Goal: Ask a question

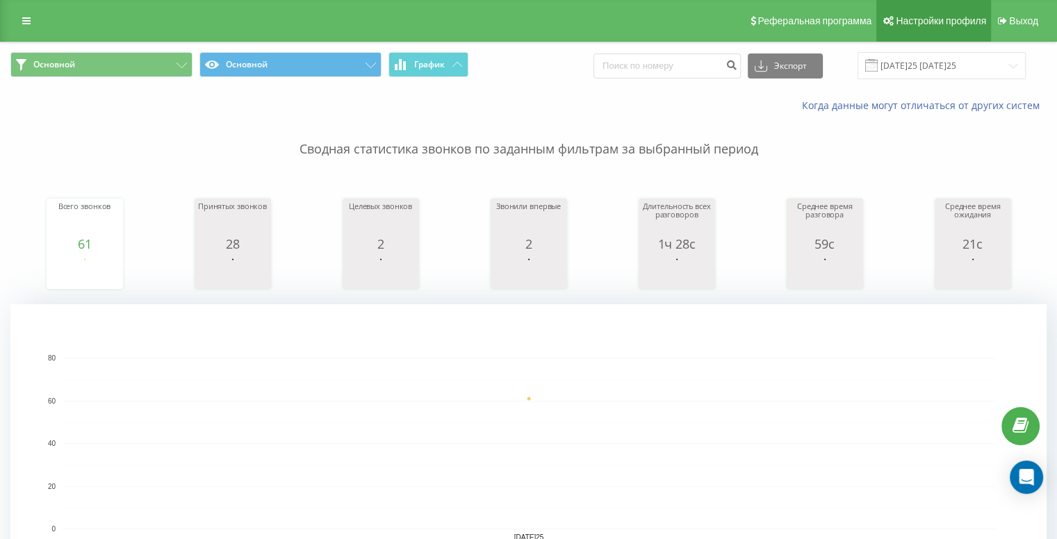
click at [942, 20] on span "Настройки профиля" at bounding box center [941, 20] width 90 height 11
click at [26, 20] on icon at bounding box center [26, 21] width 8 height 10
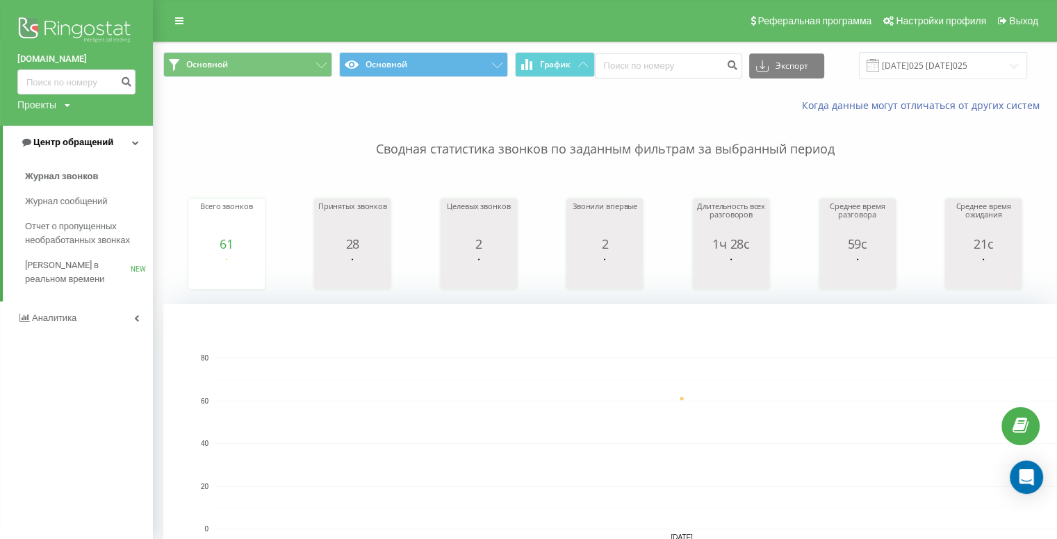
click at [88, 147] on span "Центр обращений" at bounding box center [73, 142] width 80 height 10
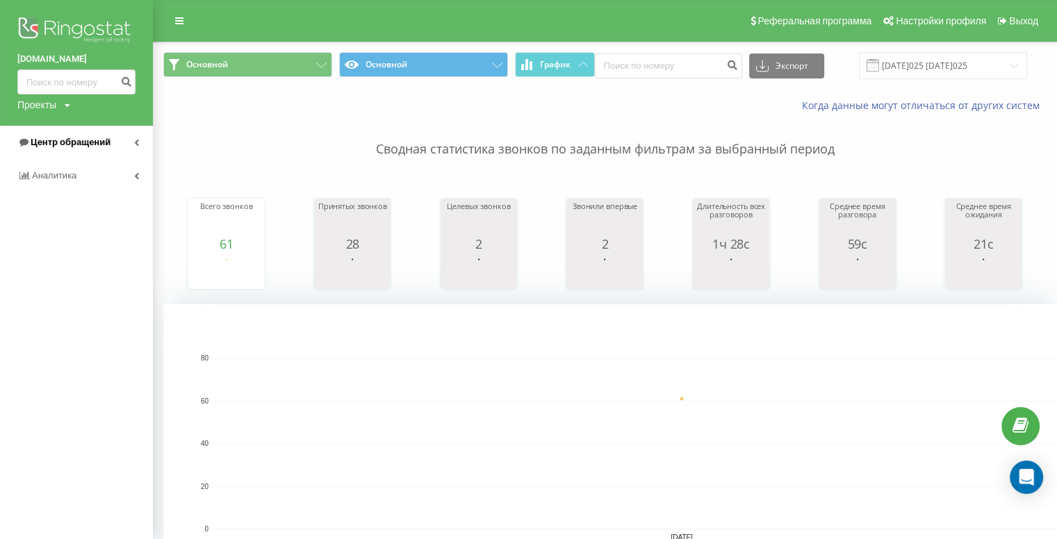
click at [88, 147] on span "Центр обращений" at bounding box center [71, 142] width 80 height 10
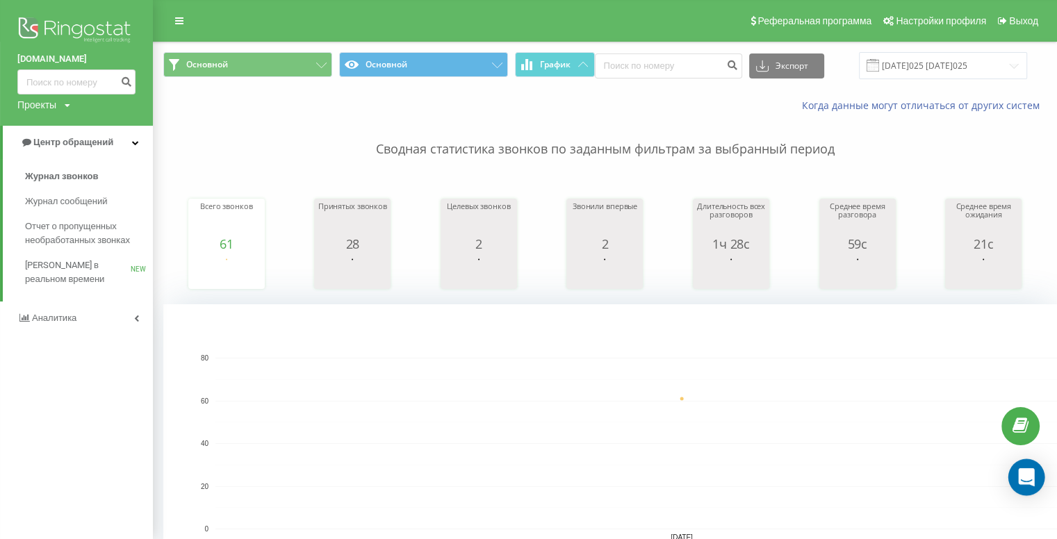
click at [1029, 474] on icon "Open Intercom Messenger" at bounding box center [1026, 477] width 16 height 18
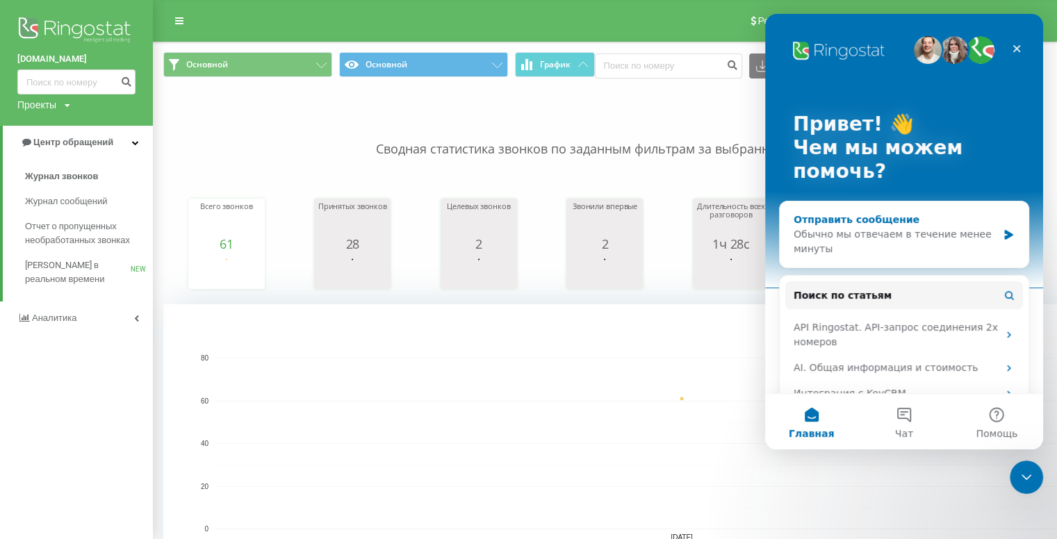
click at [911, 234] on div "Обычно мы отвечаем в течение менее минуты" at bounding box center [896, 241] width 204 height 29
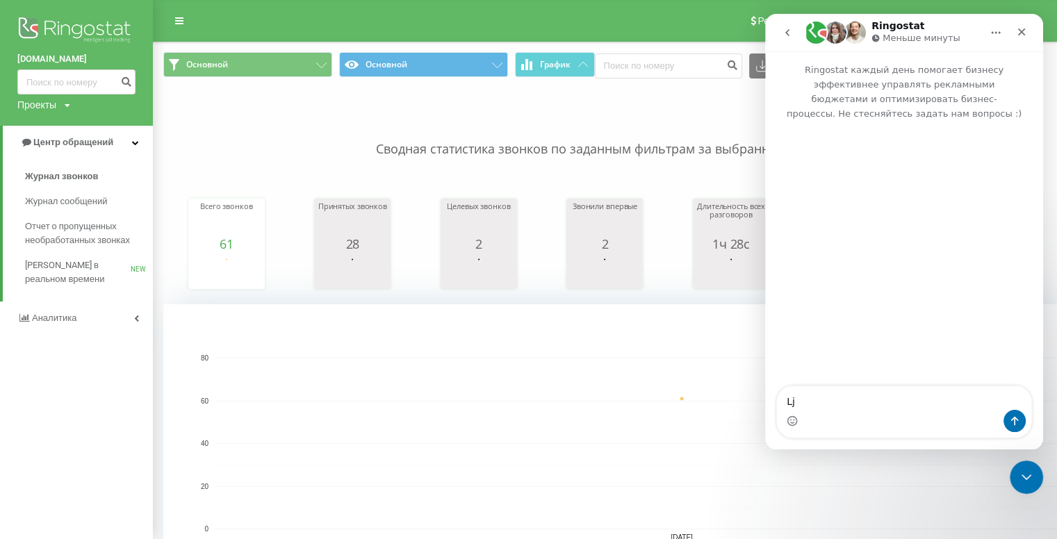
type textarea "L"
type textarea "Добрий день. Не працює телефонія - усі виклики скидаються одразу і дзвінок не і…"
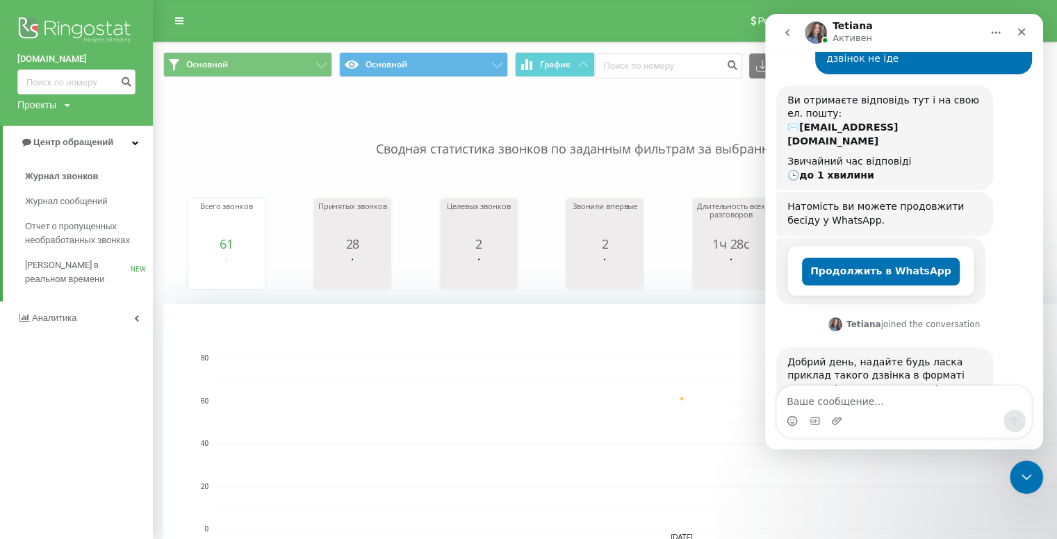
scroll to position [126, 0]
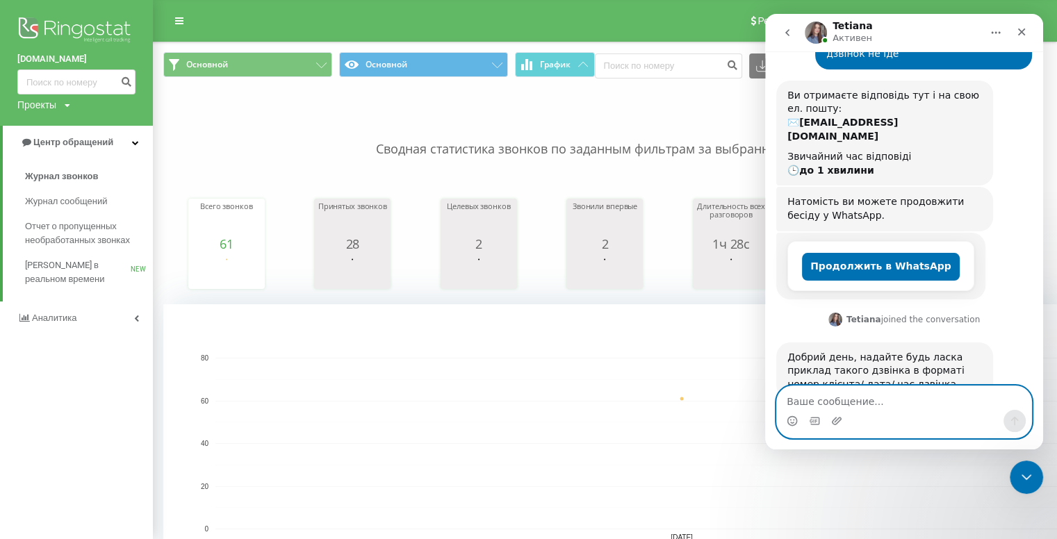
click at [824, 398] on textarea "Ваше сообщение..." at bounding box center [904, 398] width 254 height 24
click at [906, 395] on textarea "Ваше сообщение..." at bounding box center [904, 398] width 254 height 24
type textarea "09531403[DATE]25 11:31"
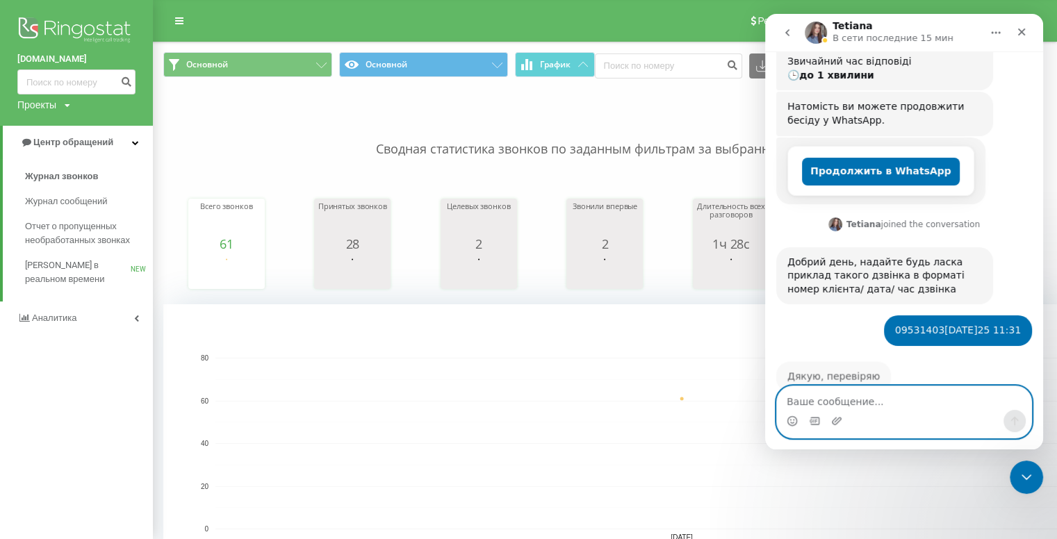
scroll to position [209, 0]
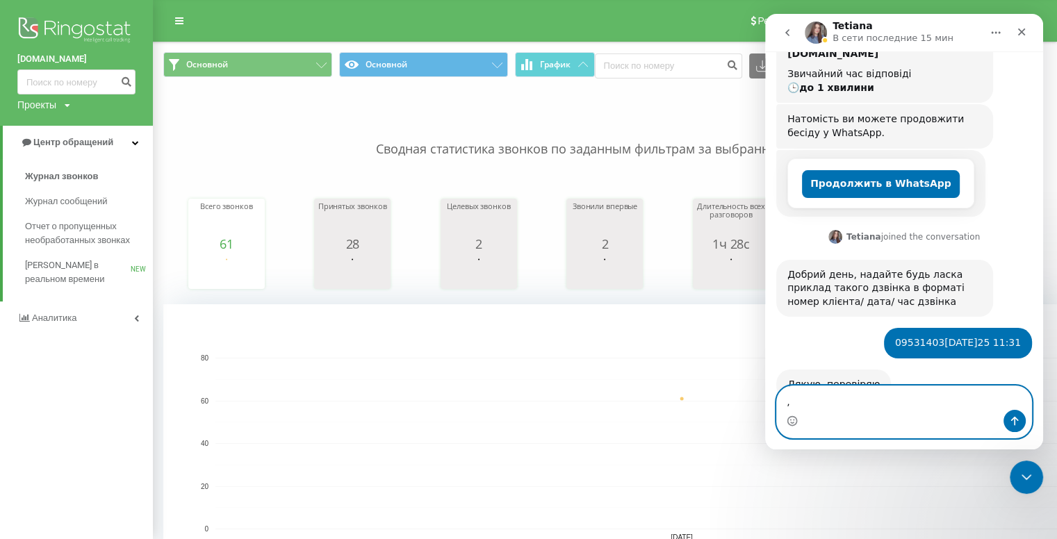
type textarea ","
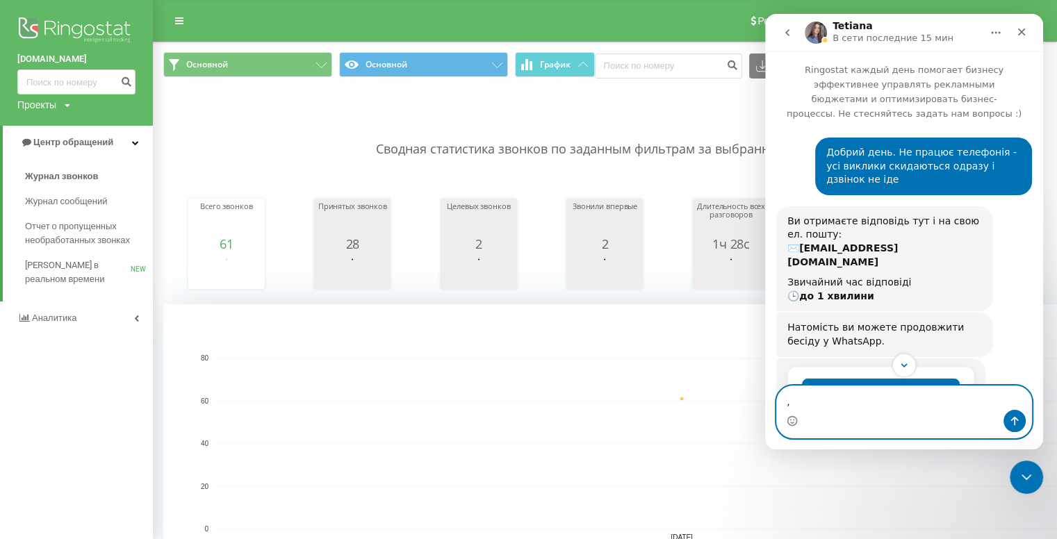
scroll to position [268, 0]
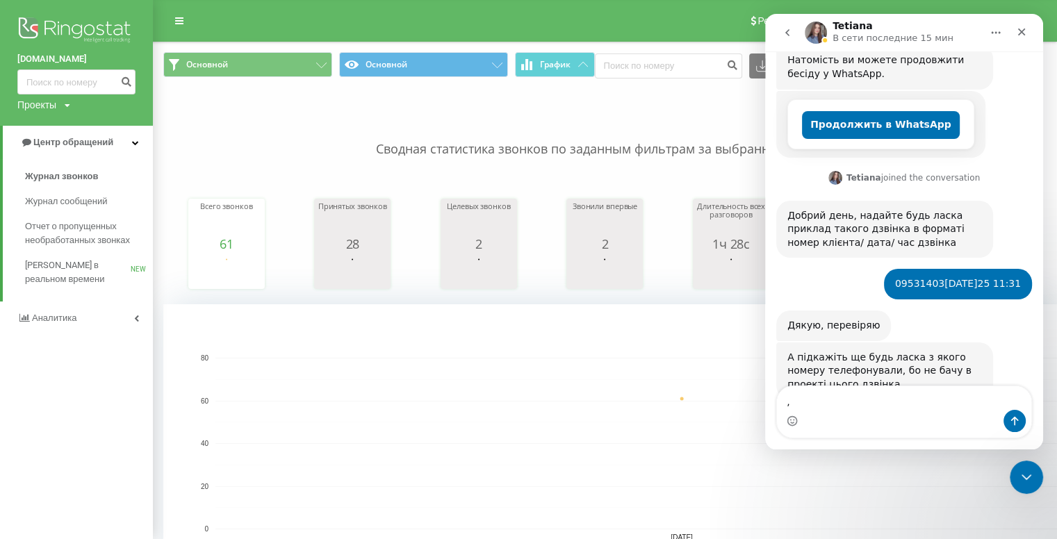
click at [328, 140] on p "Сводная статистика звонков по заданным фильтрам за выбранный период" at bounding box center [604, 136] width 883 height 46
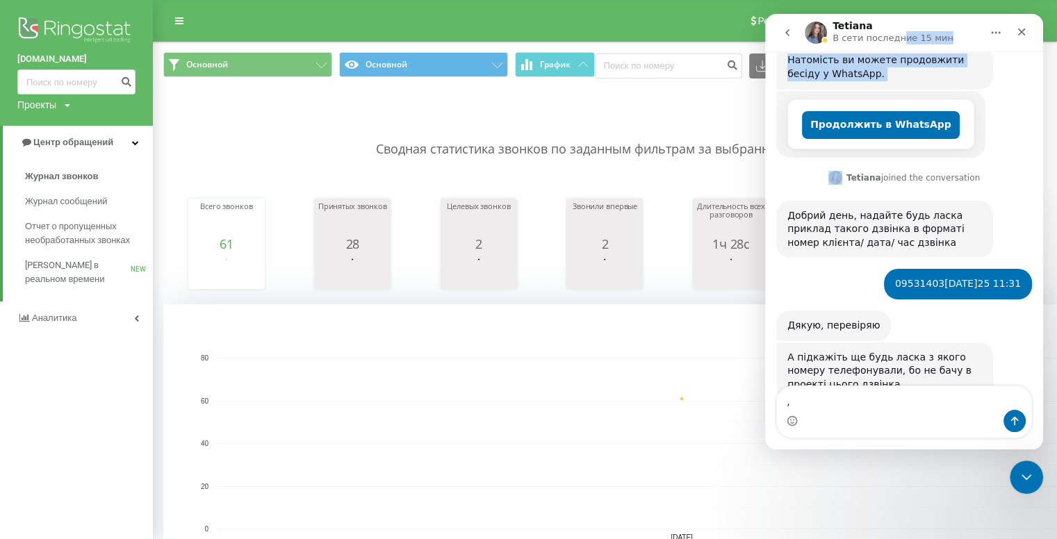
drag, startPoint x: 894, startPoint y: 32, endPoint x: 840, endPoint y: 156, distance: 134.8
click at [840, 156] on div "Tet[PERSON_NAME] сети последние 15 мин Ringostat каждый день помогает бизнесу э…" at bounding box center [904, 232] width 278 height 436
click at [717, 148] on p "Сводная статистика звонков по заданным фильтрам за выбранный период" at bounding box center [604, 136] width 883 height 46
click at [786, 33] on icon "go back" at bounding box center [787, 32] width 4 height 7
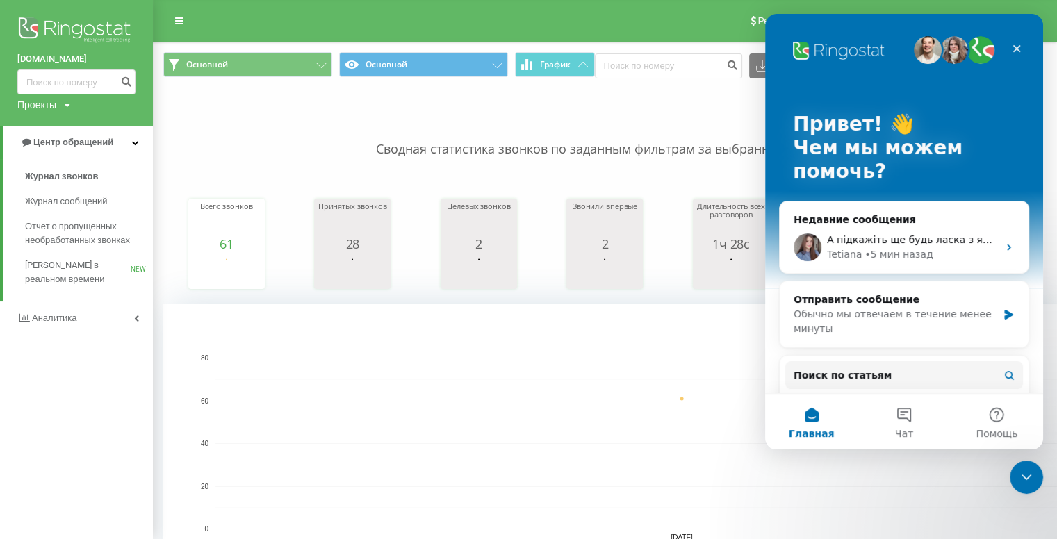
scroll to position [0, 0]
click at [1017, 51] on icon "Закрыть" at bounding box center [1016, 48] width 11 height 11
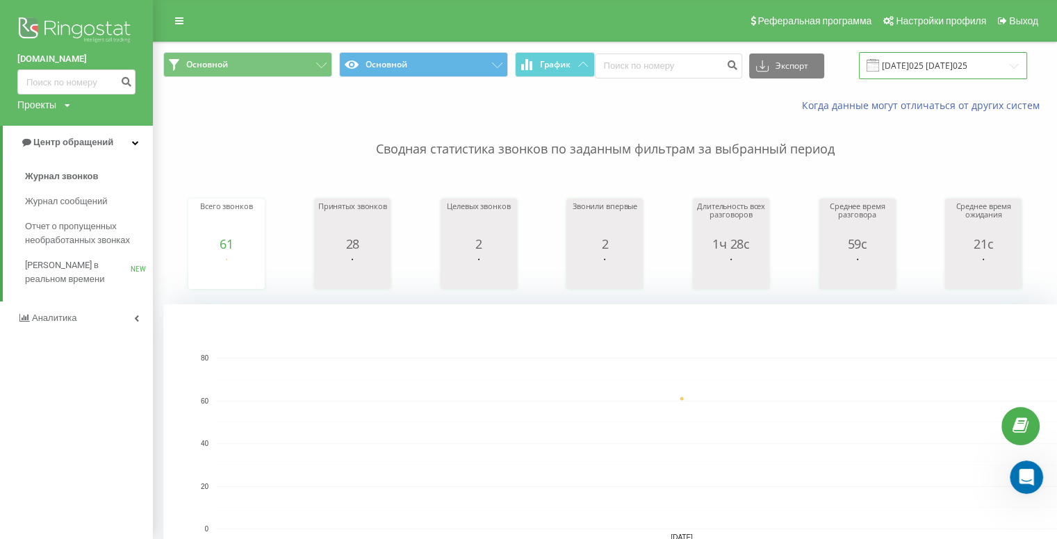
click at [985, 56] on input "[DATE]025 [DATE]025" at bounding box center [943, 65] width 168 height 27
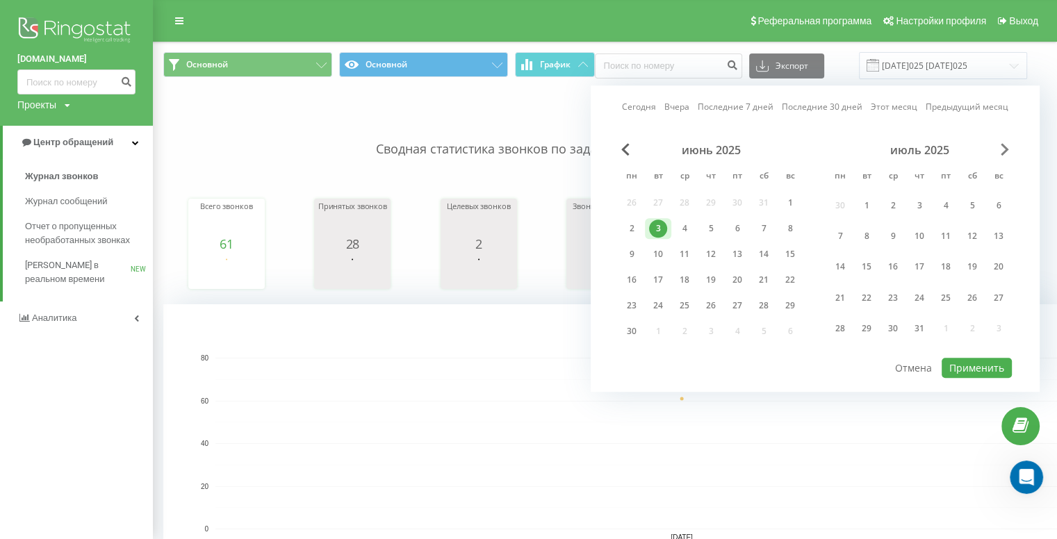
click at [1001, 151] on span "Next Month" at bounding box center [1005, 149] width 8 height 13
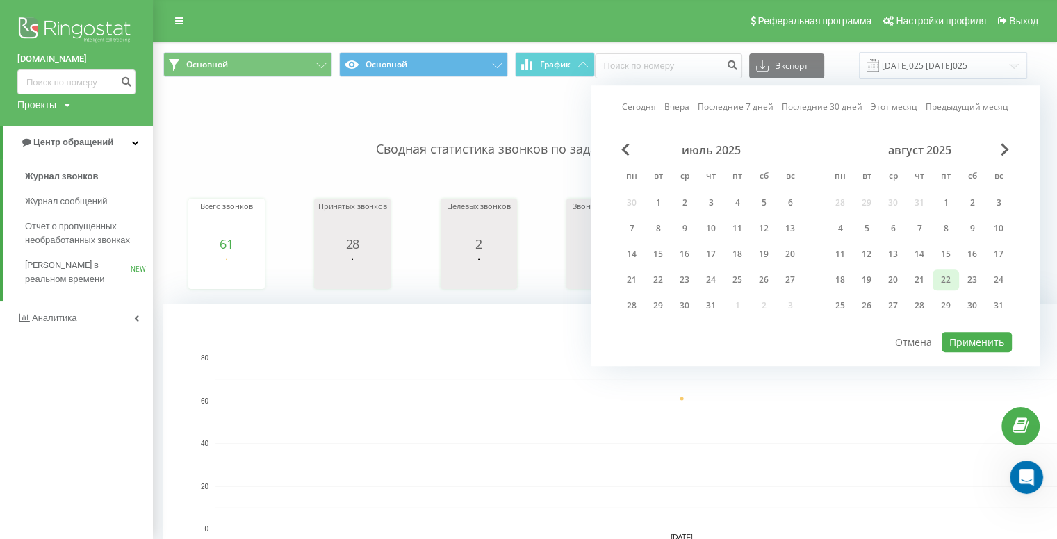
click at [945, 279] on div "22" at bounding box center [946, 280] width 18 height 18
click at [987, 340] on button "Применить" at bounding box center [977, 342] width 70 height 20
type input "[DATE] - [DATE]"
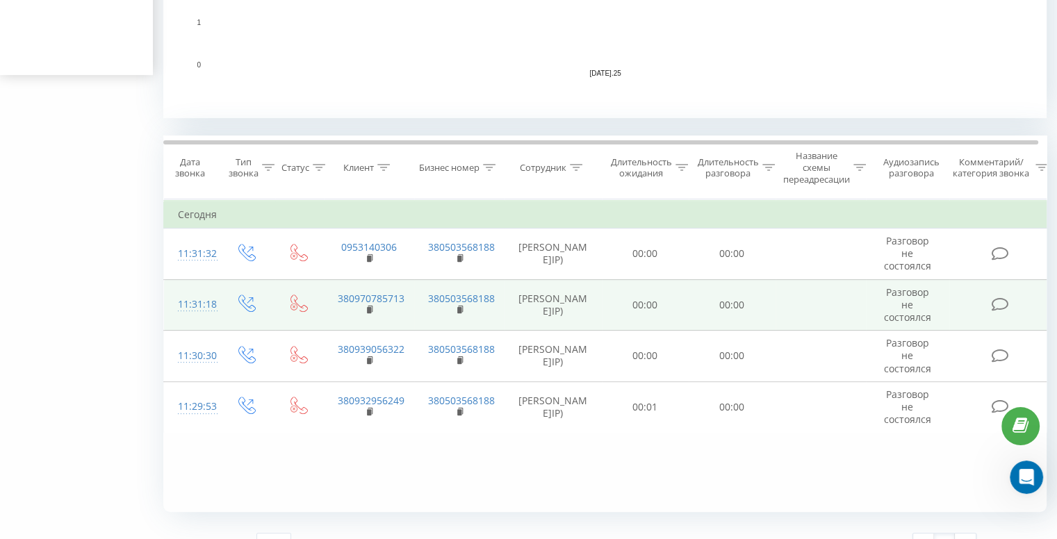
scroll to position [487, 0]
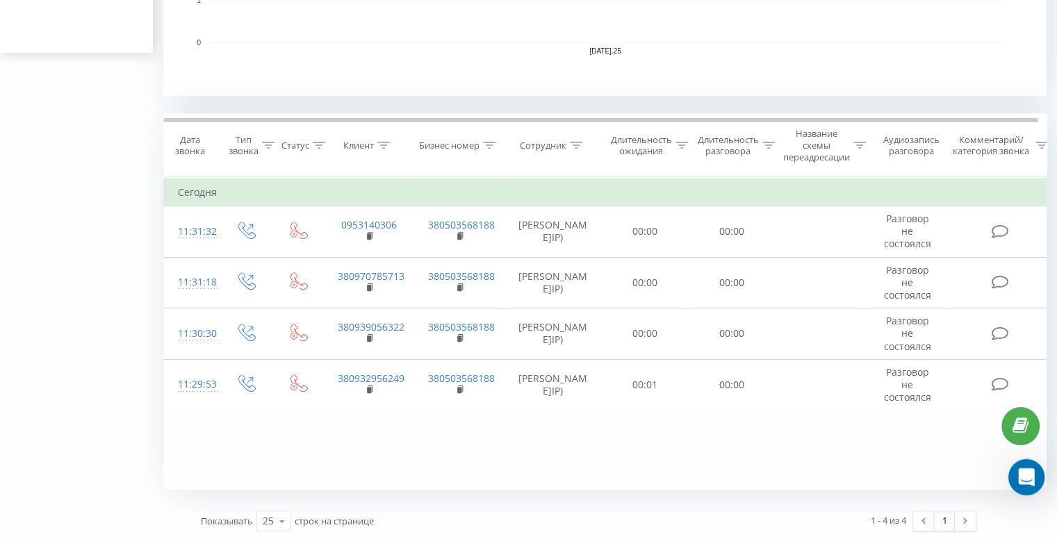
click at [1016, 482] on div "Открыть службу сообщений Intercom" at bounding box center [1025, 475] width 46 height 46
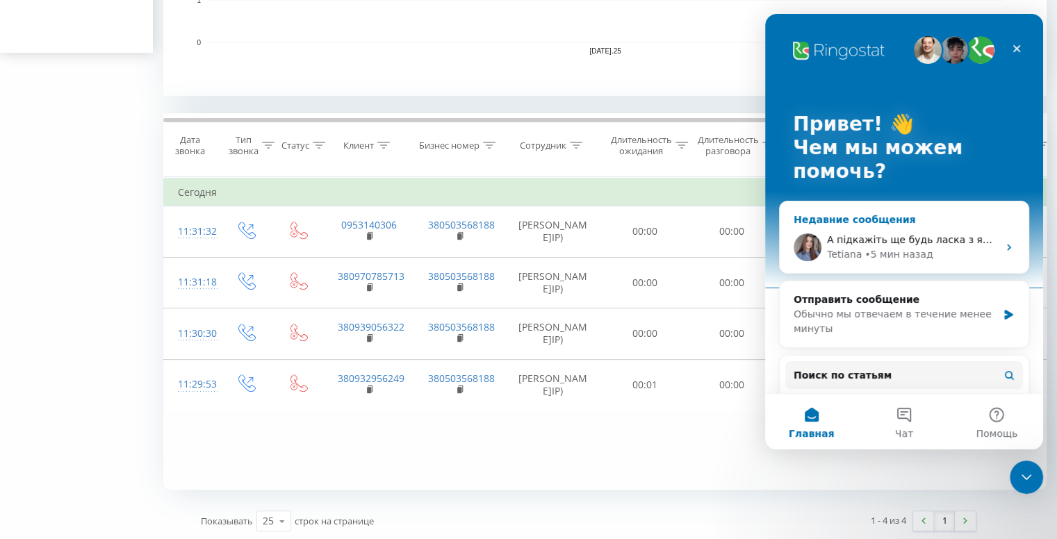
click at [902, 243] on span "А підкажіть ще будь ласка з якого номеру телефонували, бо не бачу в проекті цьо…" at bounding box center [1068, 239] width 482 height 11
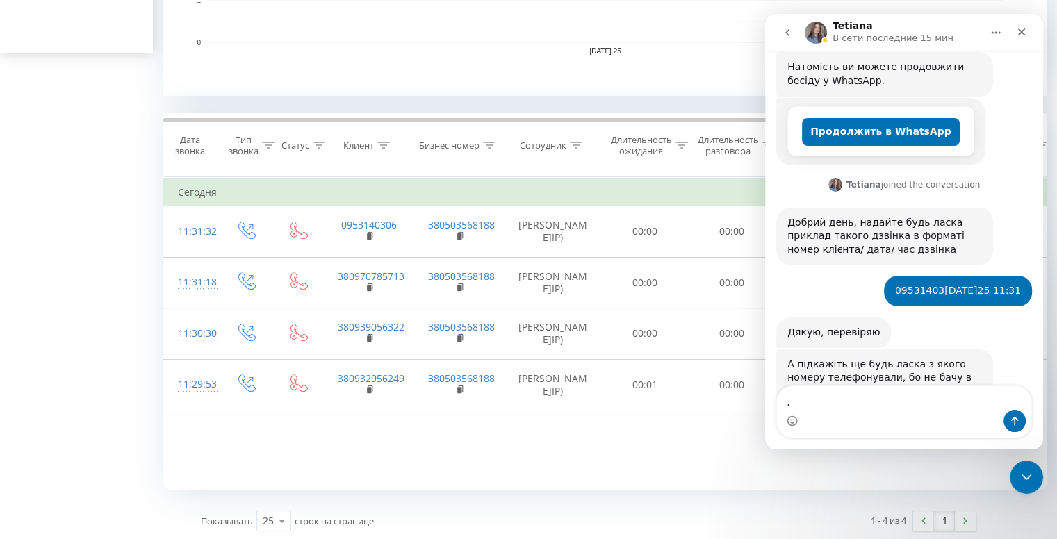
scroll to position [268, 0]
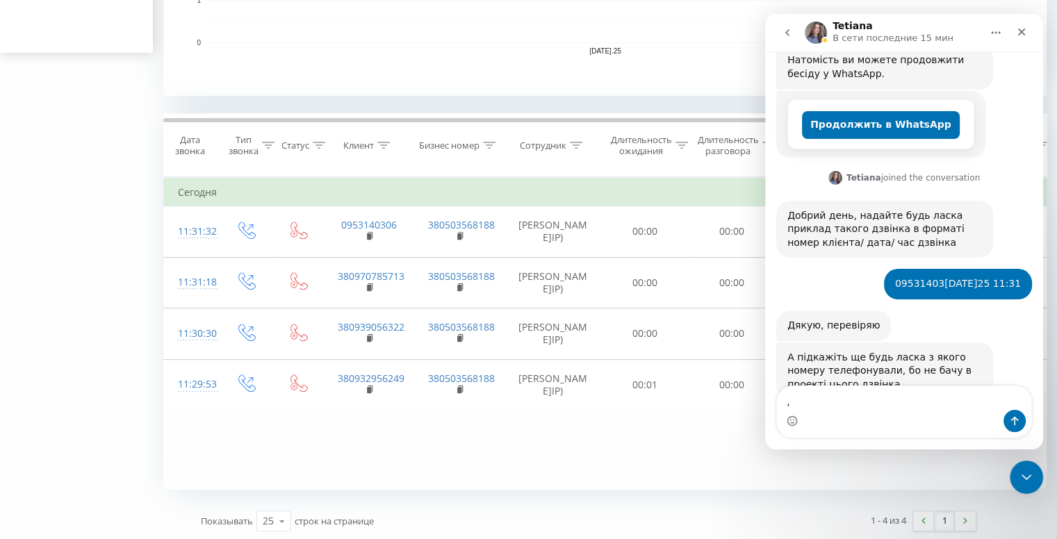
type textarea ",tel:[PHONE_NUMBER]"
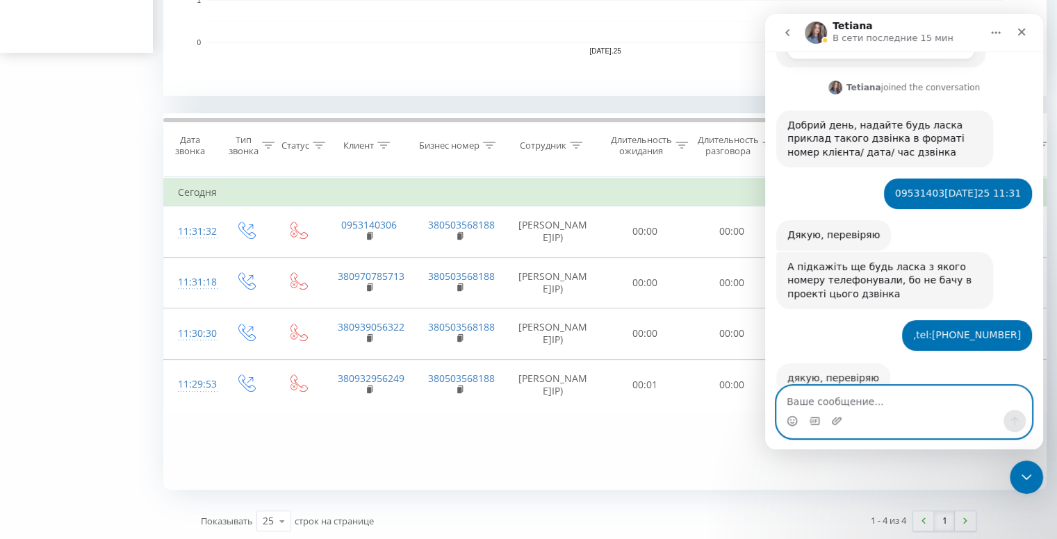
scroll to position [350, 0]
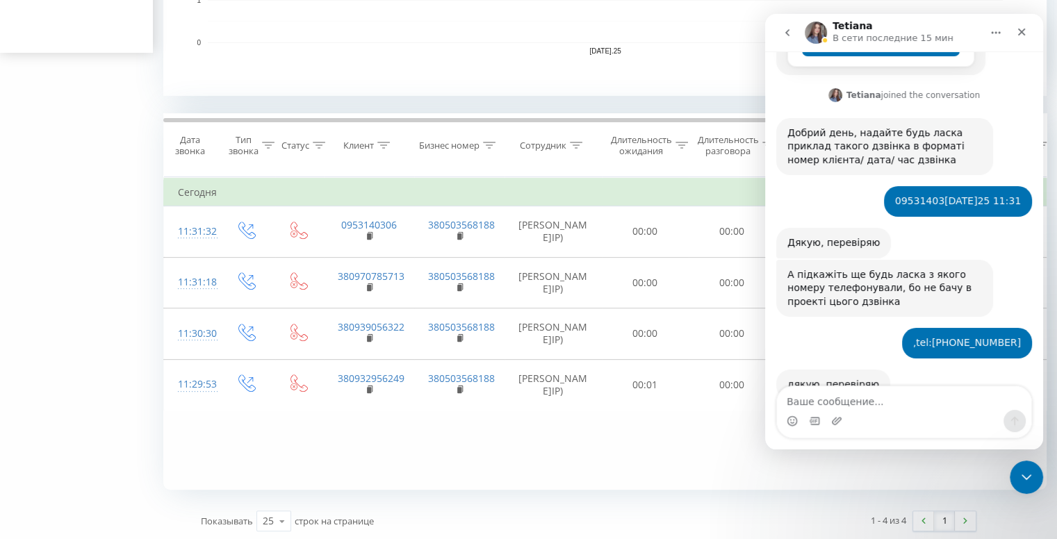
drag, startPoint x: 954, startPoint y: 414, endPoint x: 952, endPoint y: 404, distance: 10.6
click at [954, 414] on div "Мессенджер Intercom" at bounding box center [904, 421] width 254 height 22
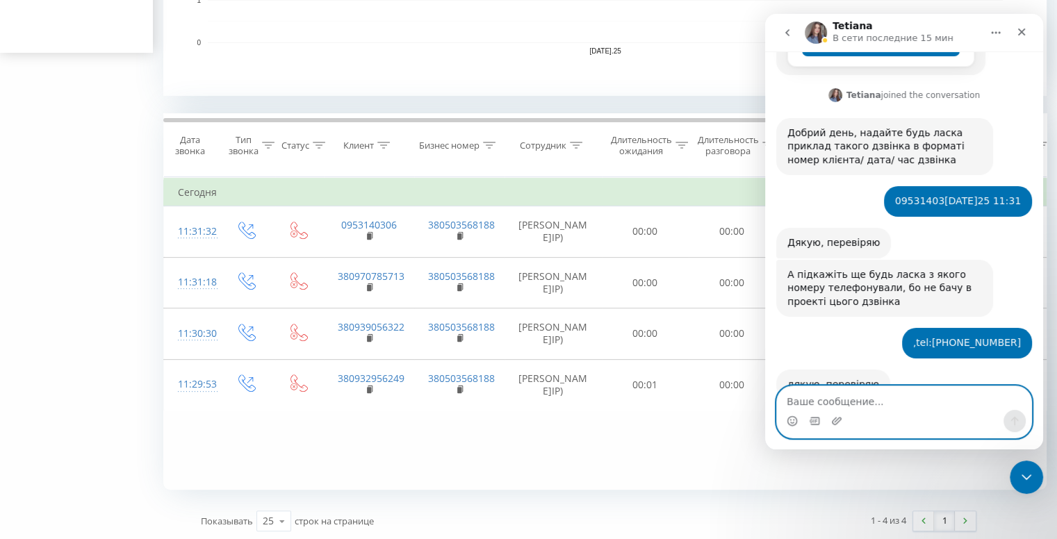
click at [938, 397] on textarea "Ваше сообщение..." at bounding box center [904, 398] width 254 height 24
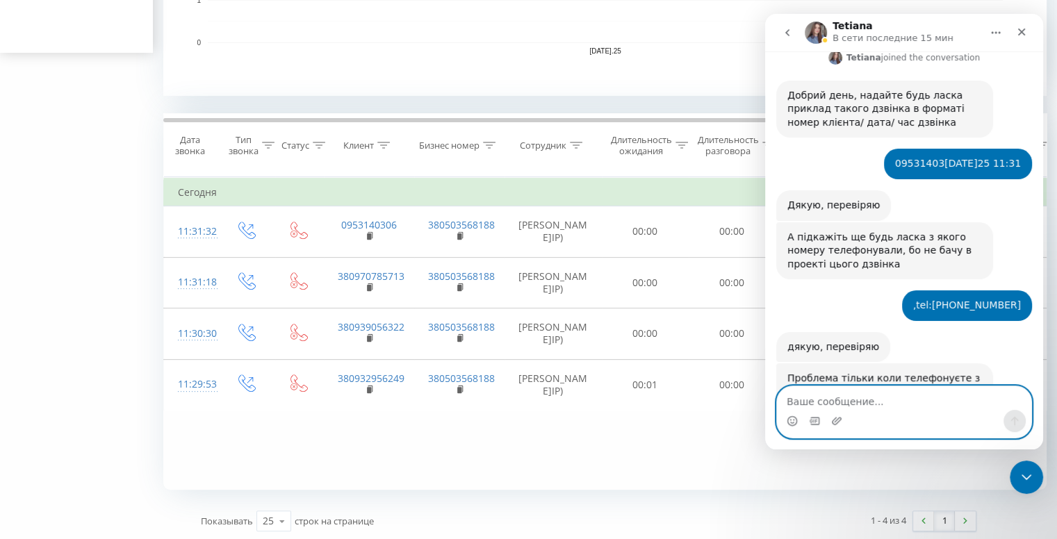
scroll to position [396, 0]
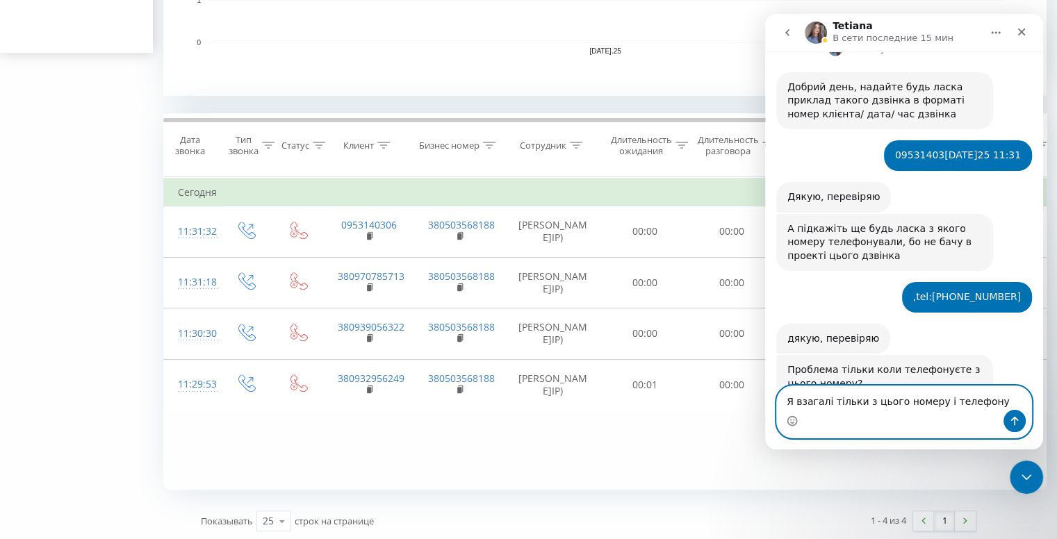
type textarea "Я взагалі тільки з цього номеру і телефоную"
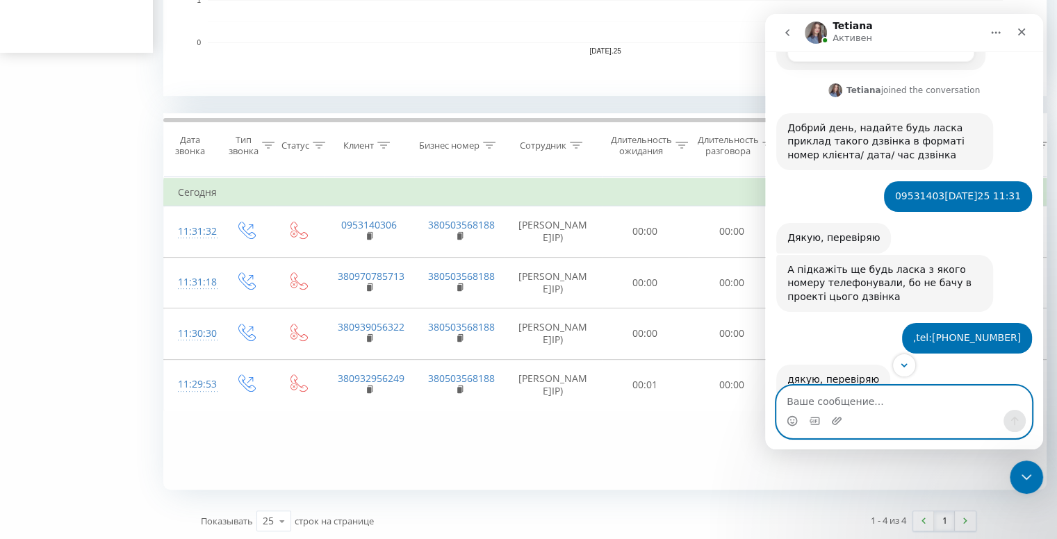
scroll to position [492, 0]
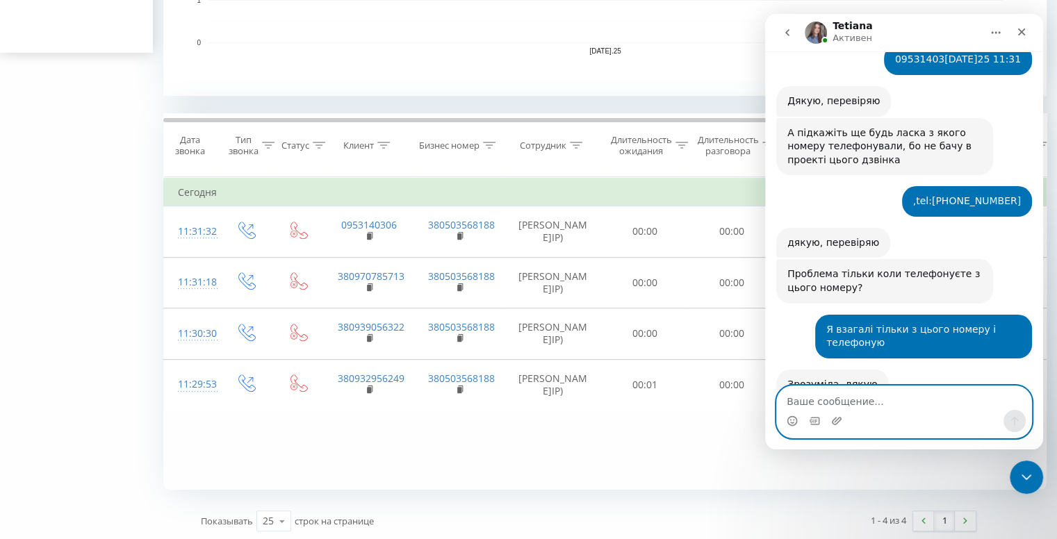
click at [879, 396] on textarea "Ваше сообщение..." at bounding box center [904, 398] width 254 height 24
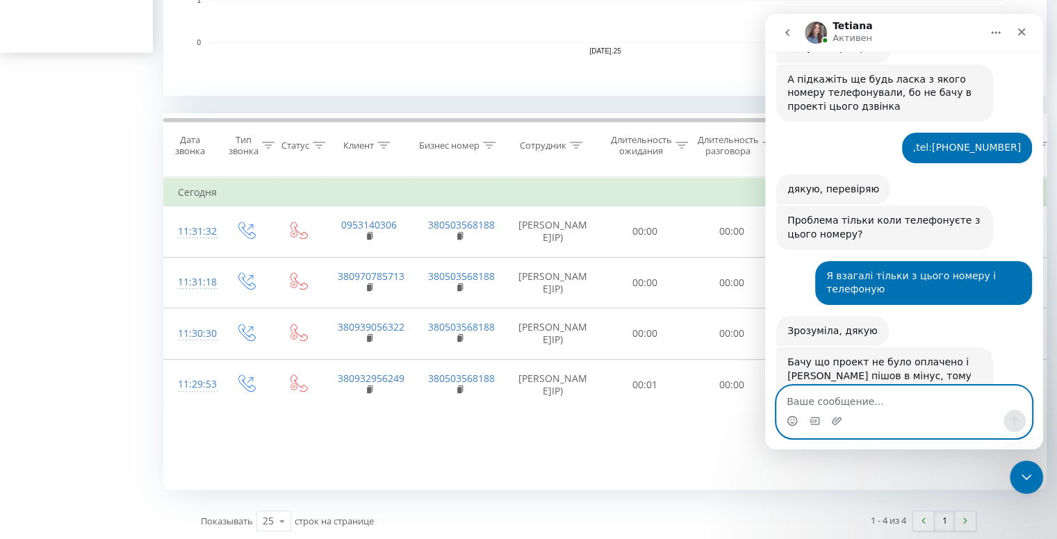
scroll to position [551, 0]
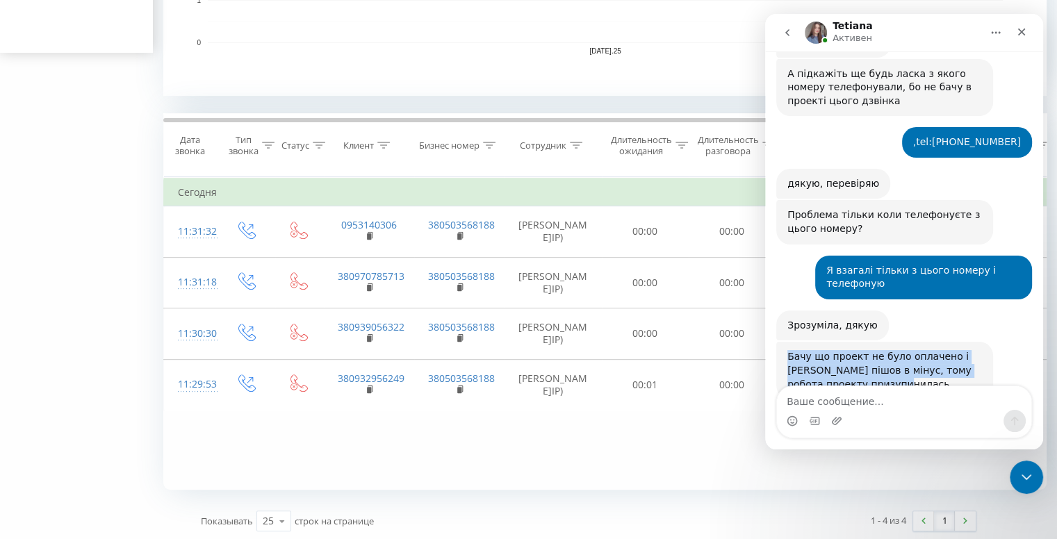
drag, startPoint x: 787, startPoint y: 316, endPoint x: 895, endPoint y: 348, distance: 112.6
click at [895, 350] on div "Бачу що проект не було оплачено і [PERSON_NAME] пішов в мінус, тому робота прое…" at bounding box center [884, 370] width 195 height 41
copy div "Бачу що проект не було оплачено і [PERSON_NAME] пішов в мінус, тому робота прое…"
